Goal: Information Seeking & Learning: Learn about a topic

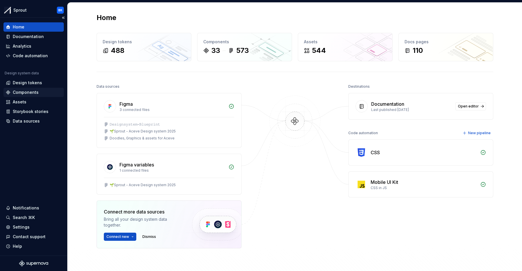
click at [26, 92] on div "Components" at bounding box center [26, 92] width 26 height 6
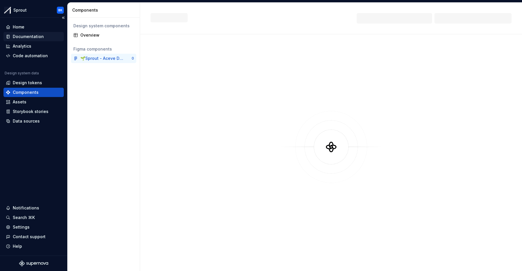
click at [34, 37] on div "Documentation" at bounding box center [28, 37] width 31 height 6
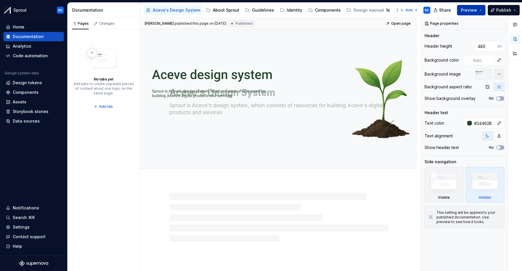
click at [477, 11] on span "Preview" at bounding box center [469, 10] width 16 height 6
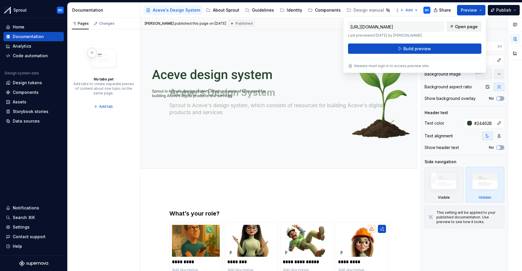
click at [464, 28] on span "Open page" at bounding box center [466, 27] width 23 height 6
type textarea "*"
